Goal: Task Accomplishment & Management: Manage account settings

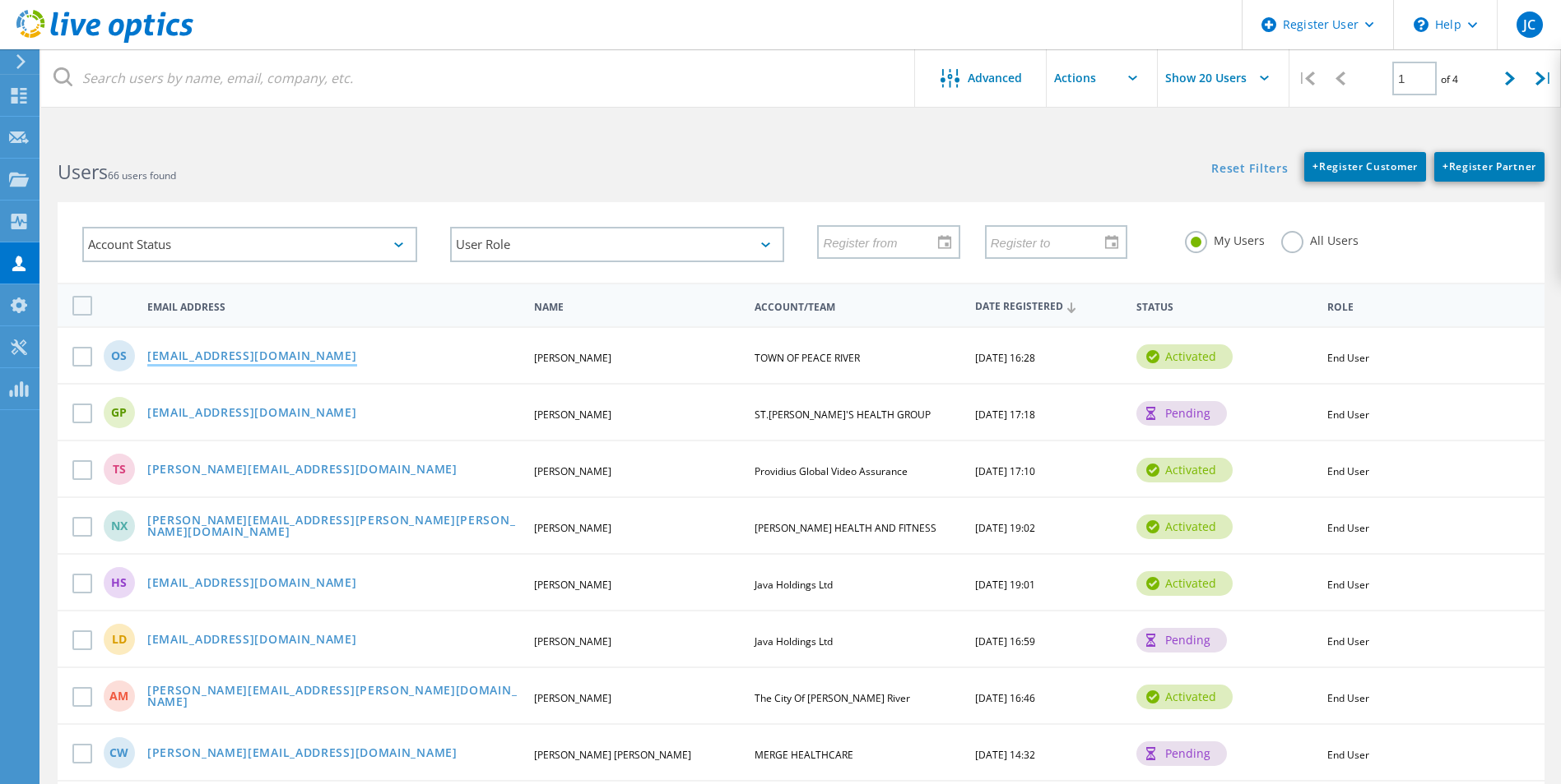
click at [183, 350] on link "[EMAIL_ADDRESS][DOMAIN_NAME]" at bounding box center [252, 357] width 209 height 14
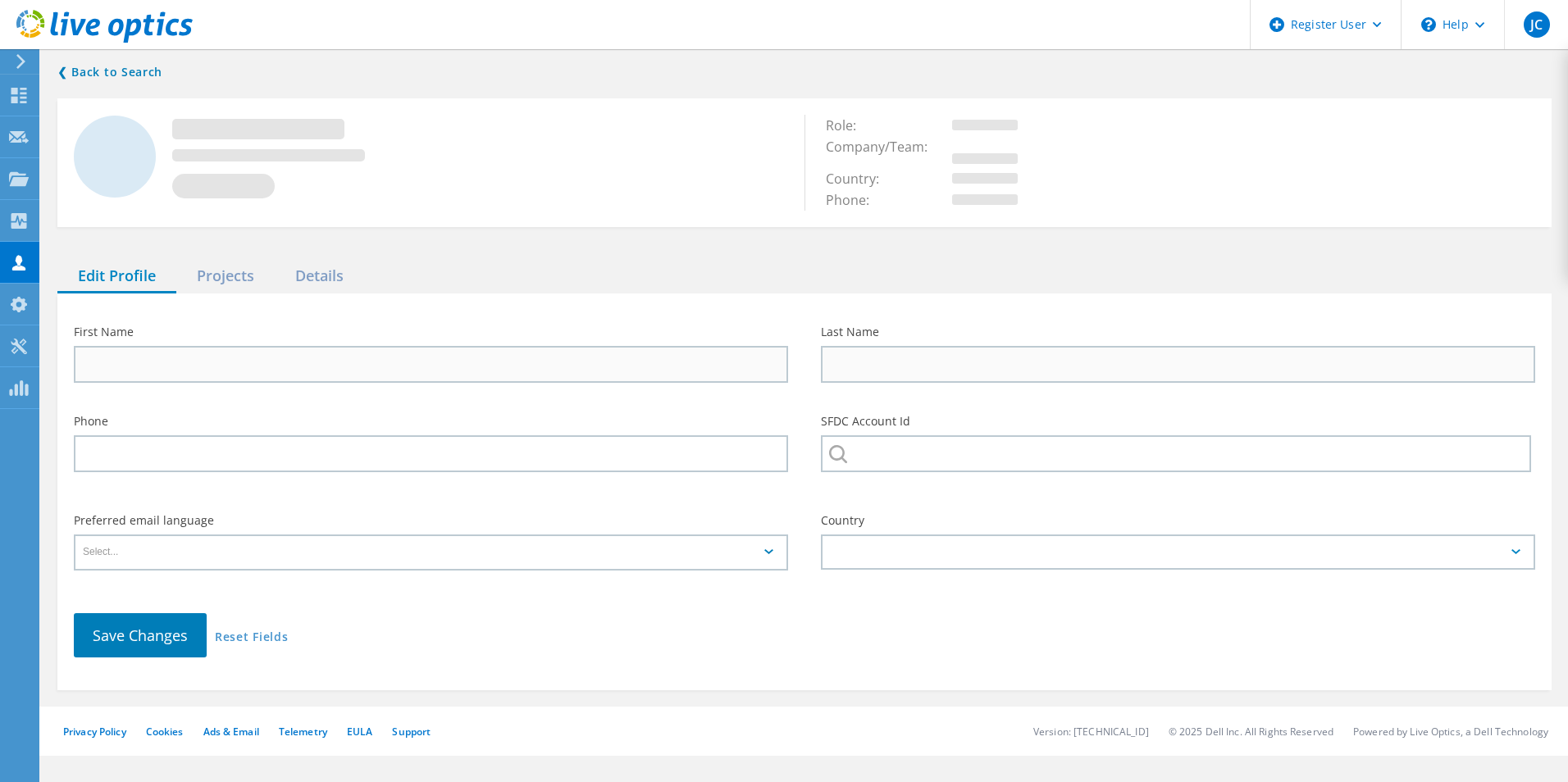
type input "[PERSON_NAME]"
type input "Savych"
type input "TOWN OF PEACE RIVER"
type input "English"
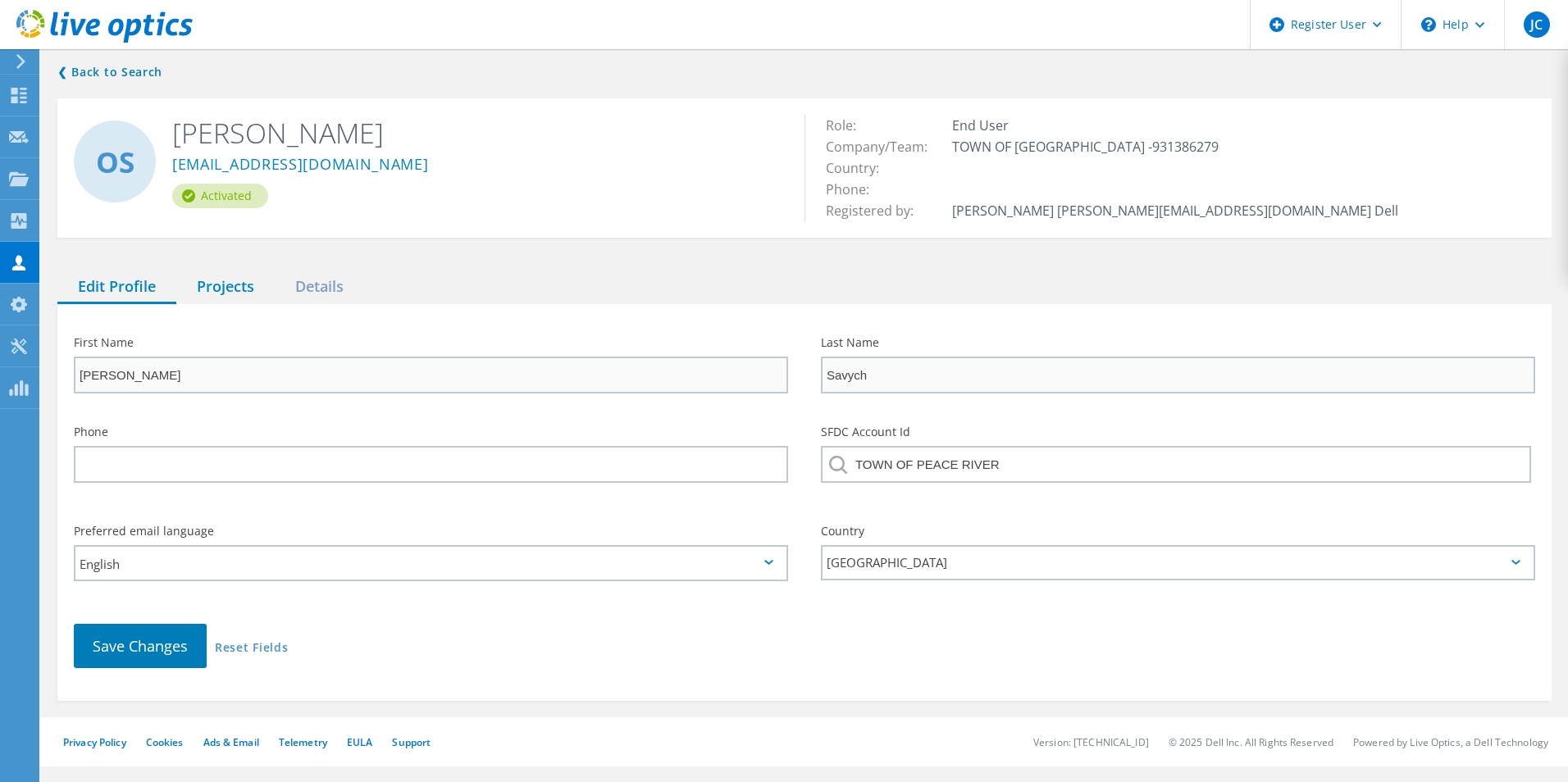
click at [218, 290] on div "Projects" at bounding box center [225, 287] width 98 height 34
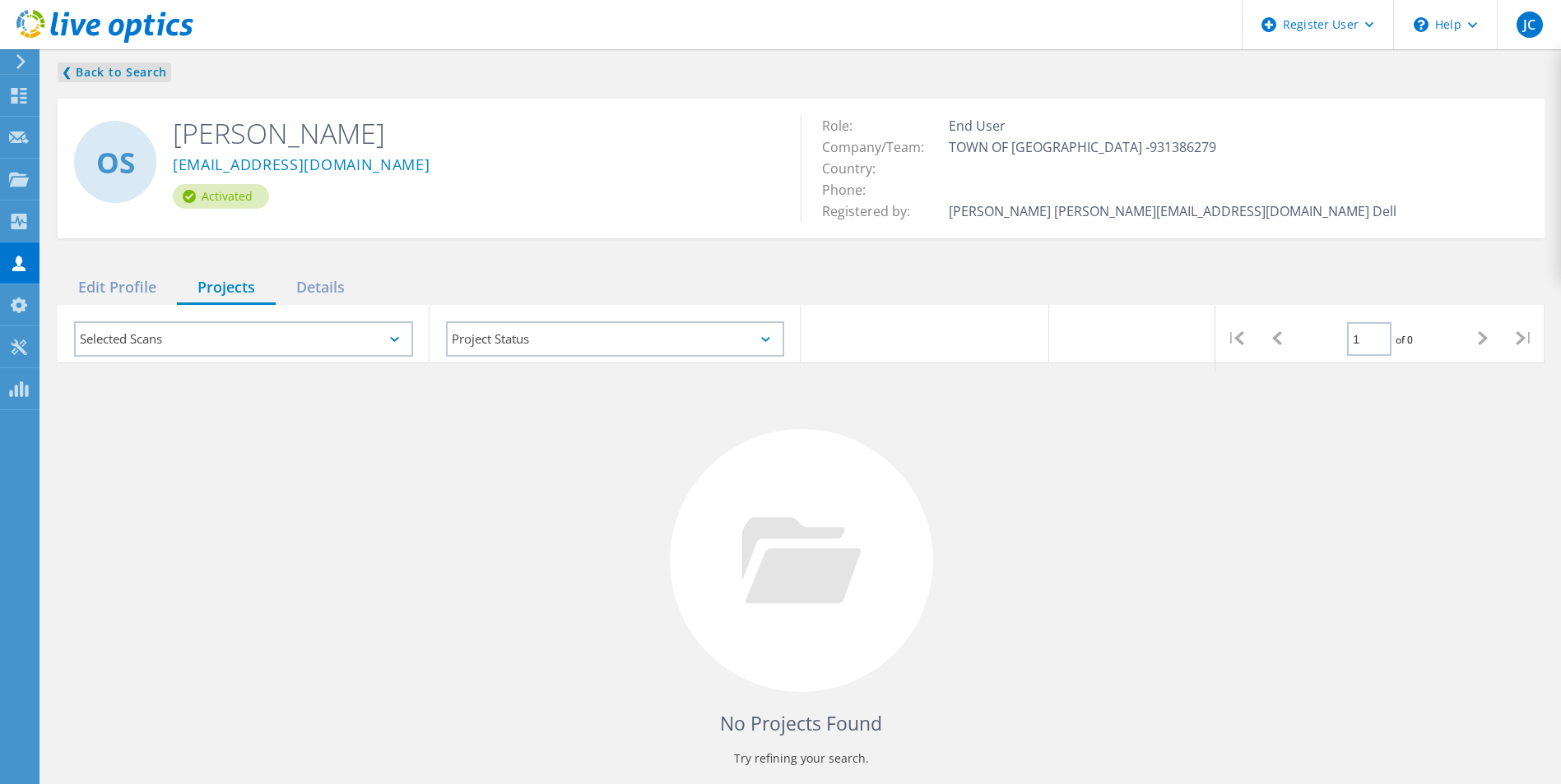
click at [82, 77] on link "❮ Back to Search" at bounding box center [115, 72] width 114 height 19
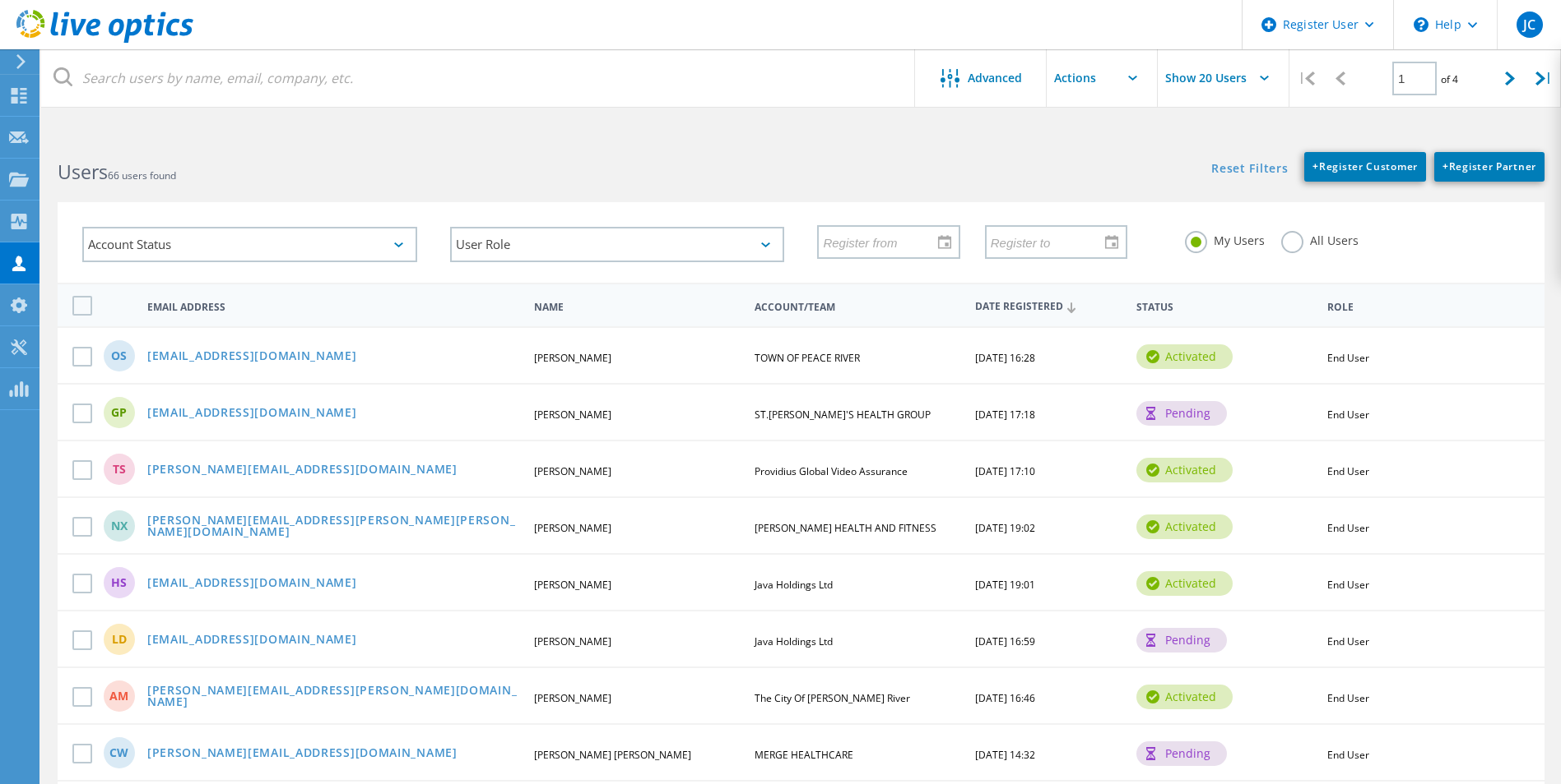
click at [228, 419] on link "[EMAIL_ADDRESS][DOMAIN_NAME]" at bounding box center [252, 414] width 209 height 14
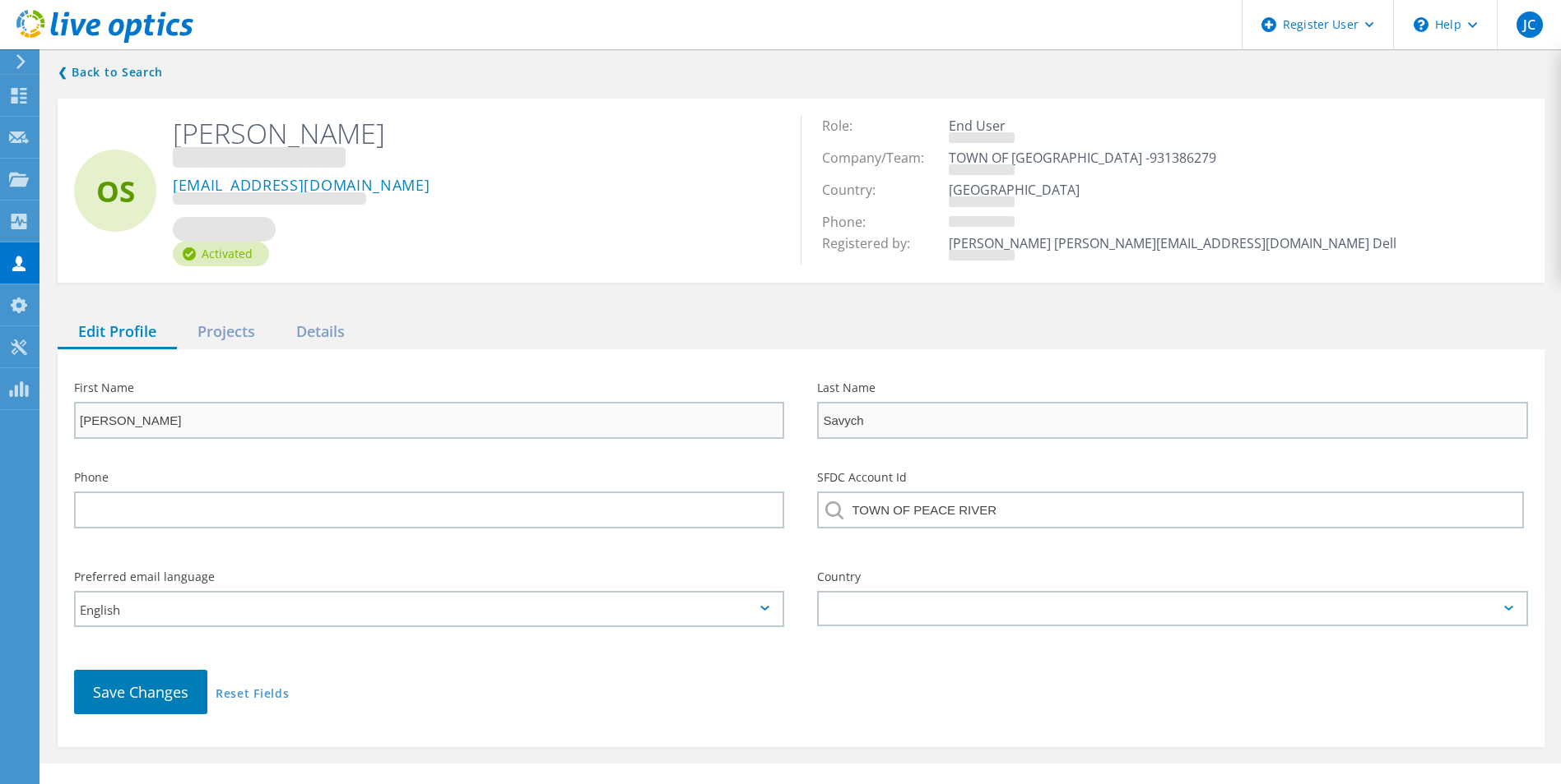
type input "[PERSON_NAME]"
type input "Panesar"
type input "ST.[PERSON_NAME]'S HEALTH GROUP"
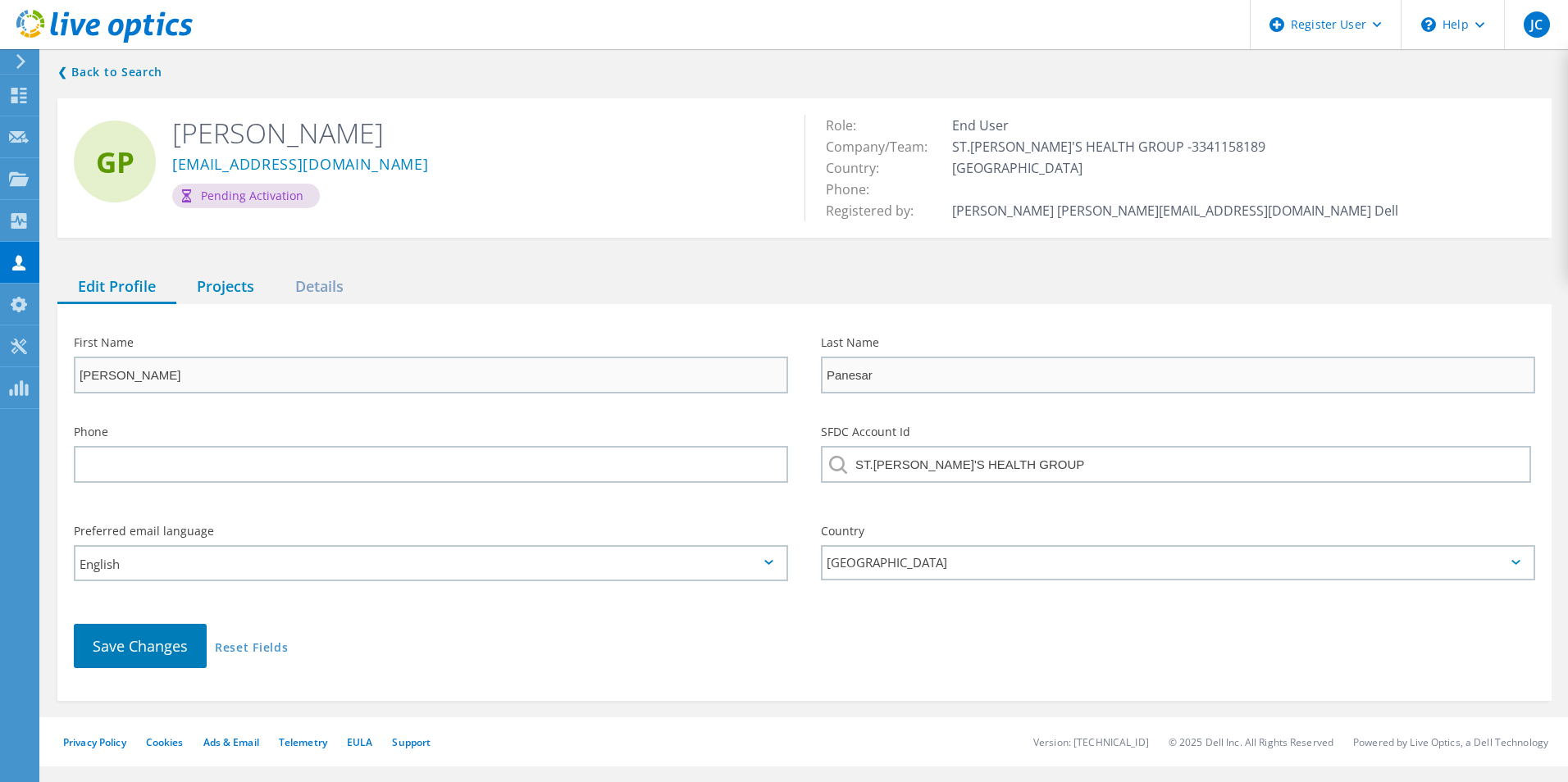
click at [200, 284] on div "Projects" at bounding box center [225, 287] width 98 height 34
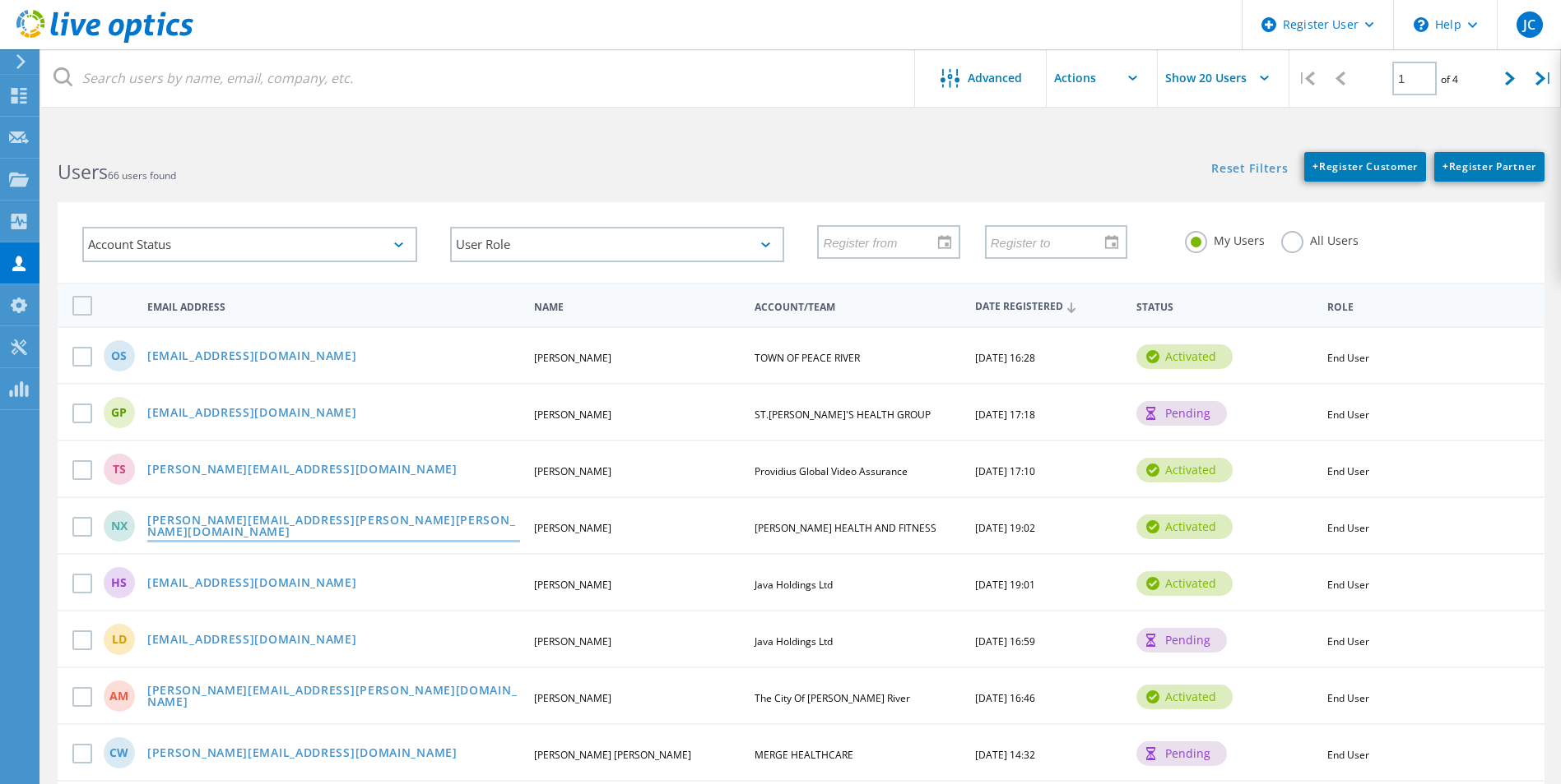
click at [207, 527] on link "[PERSON_NAME][EMAIL_ADDRESS][PERSON_NAME][PERSON_NAME][DOMAIN_NAME]" at bounding box center [334, 527] width 372 height 25
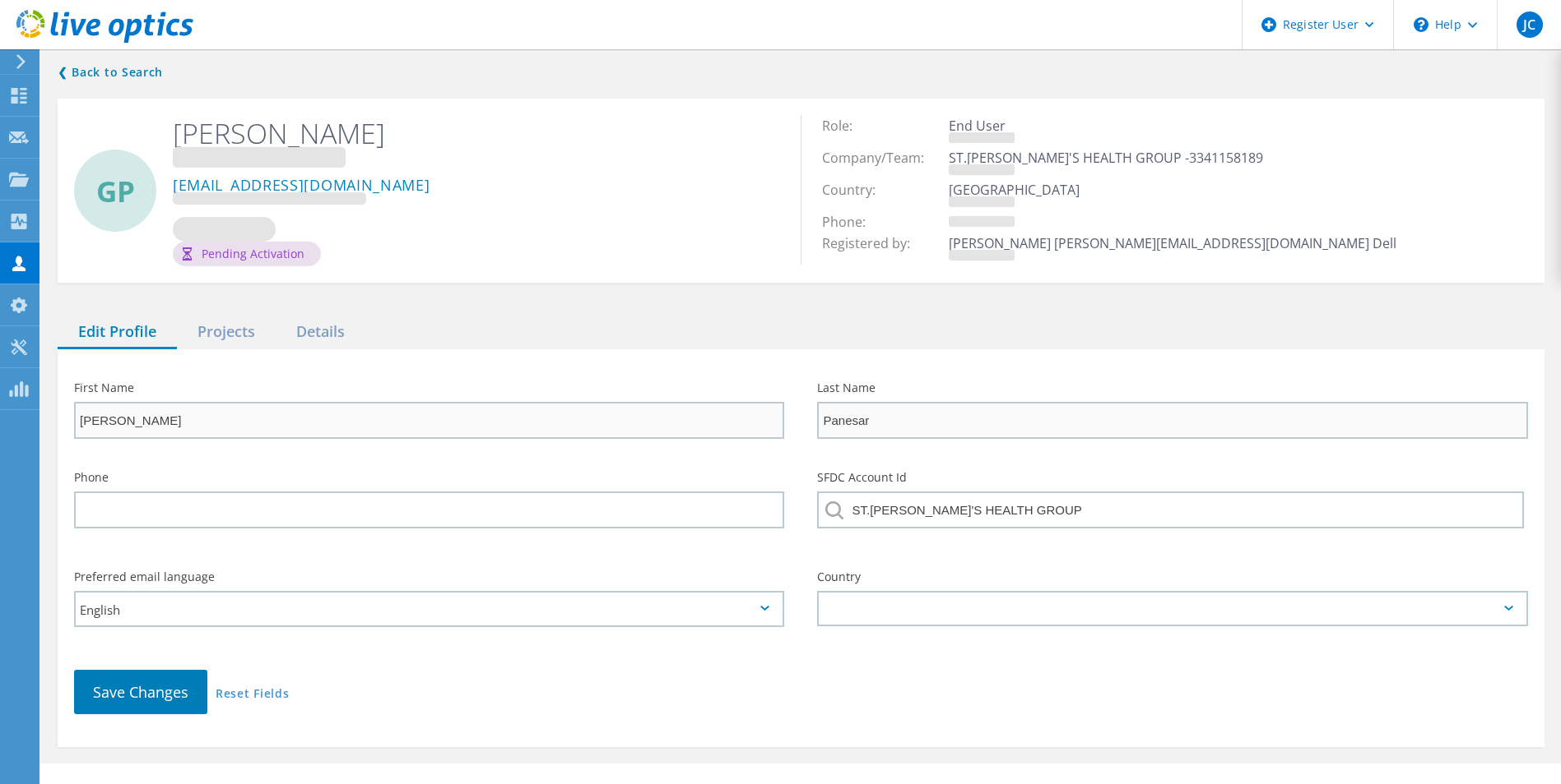
type input "[PERSON_NAME]"
type input "Xenos"
type input "[PERSON_NAME] HEALTH AND FITNESS"
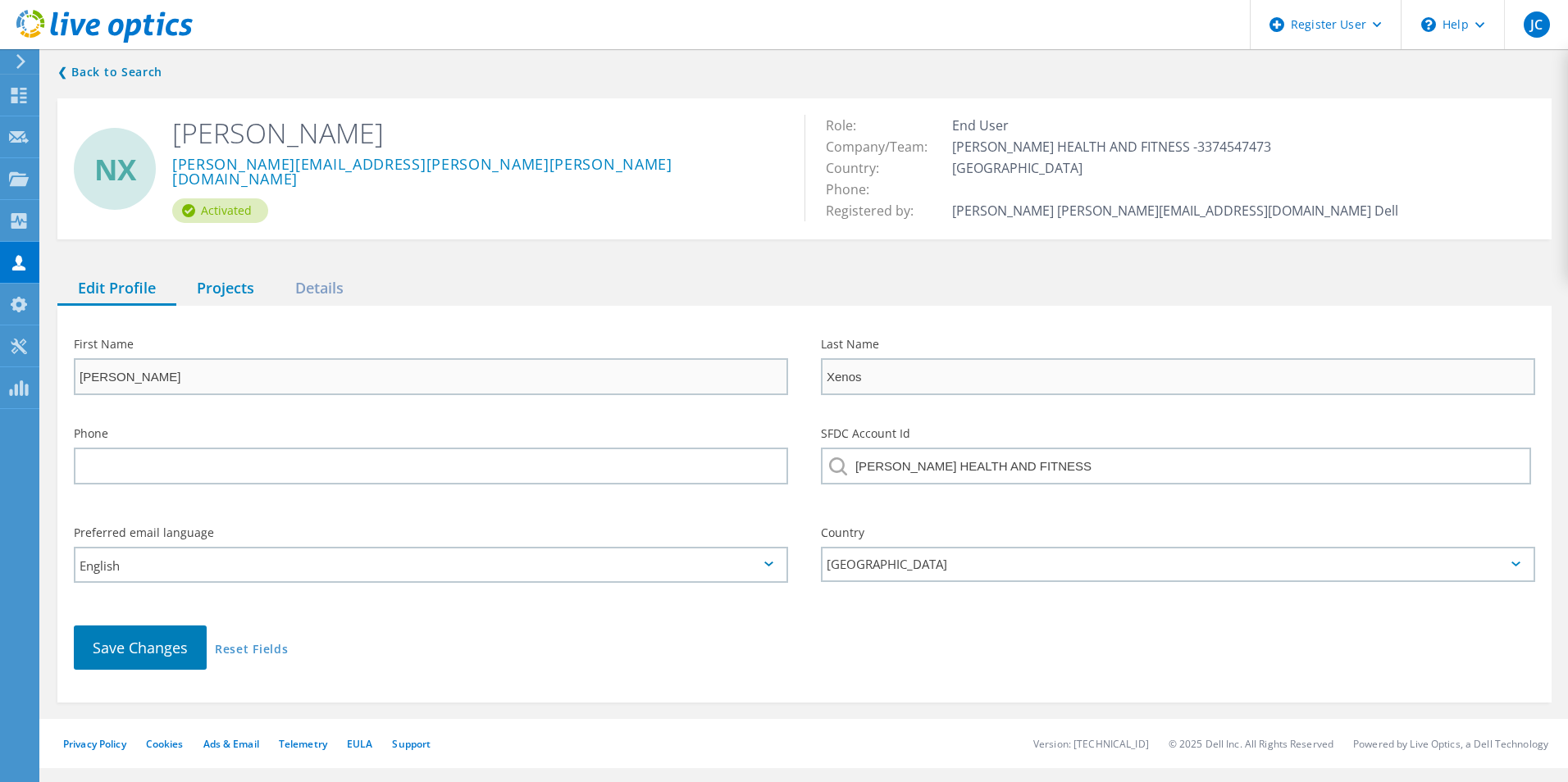
click at [228, 288] on div "Projects" at bounding box center [225, 289] width 98 height 34
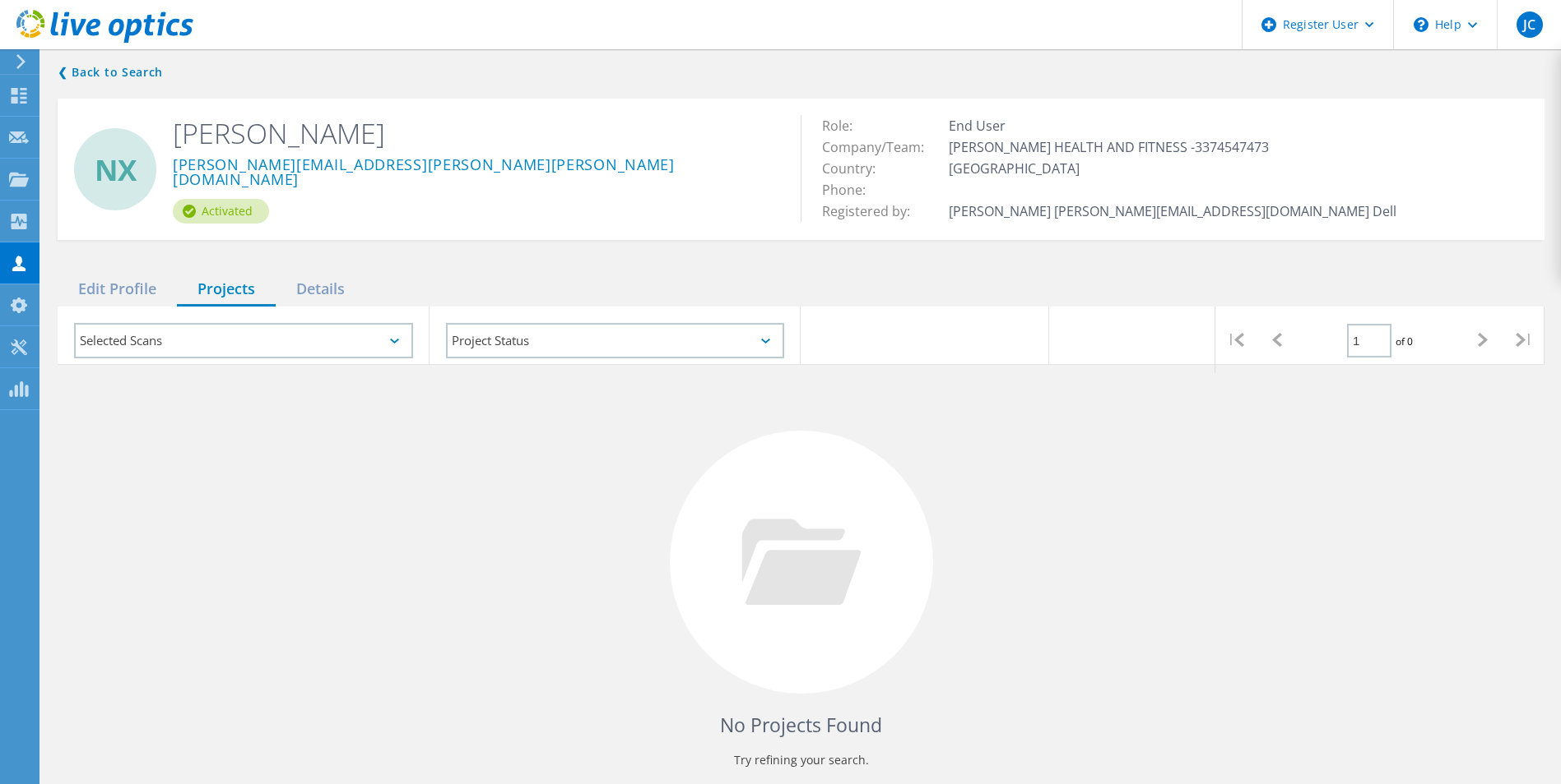
click at [230, 290] on div "Projects" at bounding box center [226, 289] width 98 height 34
click at [301, 298] on div "Details" at bounding box center [320, 289] width 90 height 34
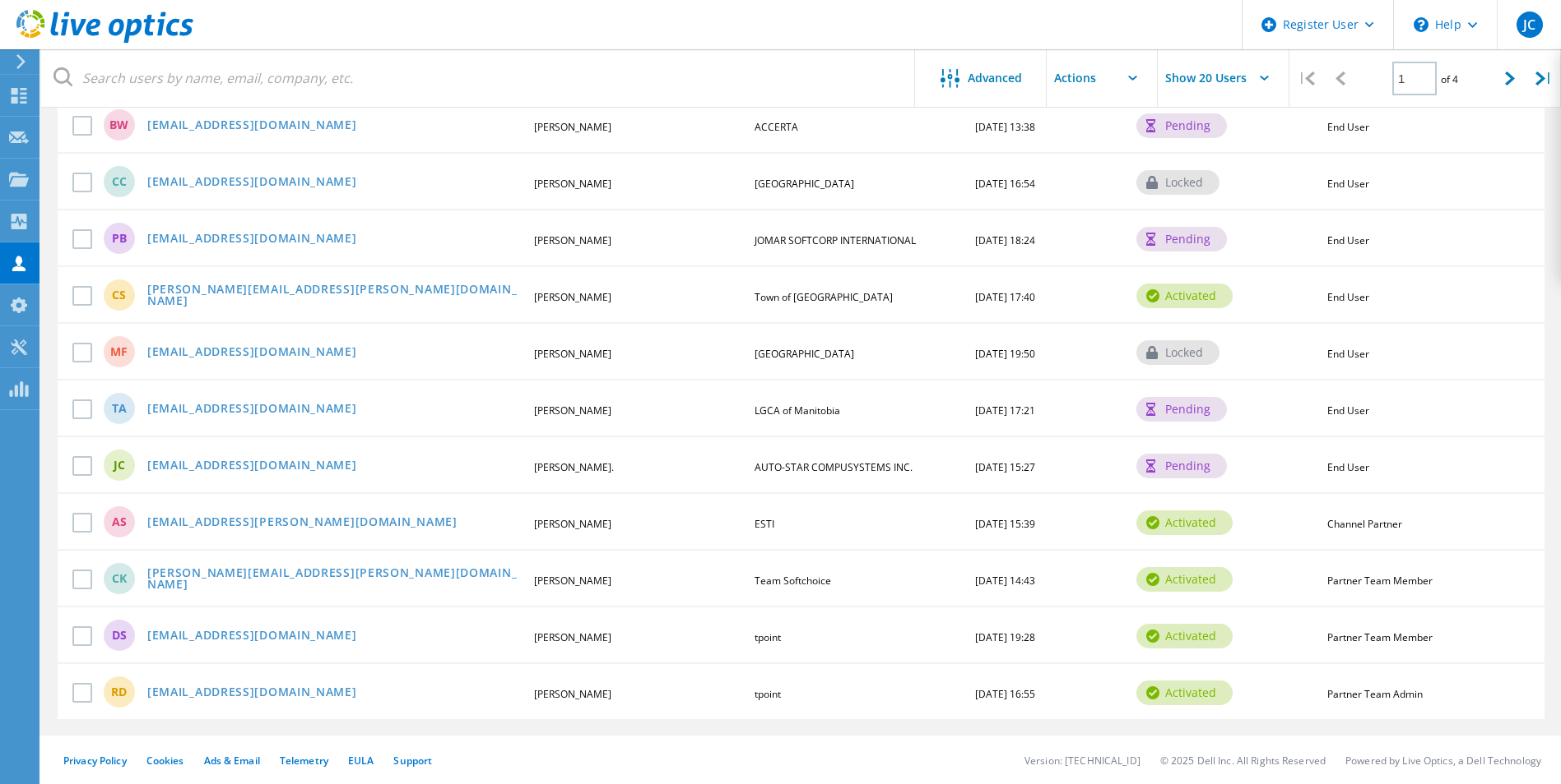
scroll to position [743, 0]
